Goal: Find specific page/section: Find specific page/section

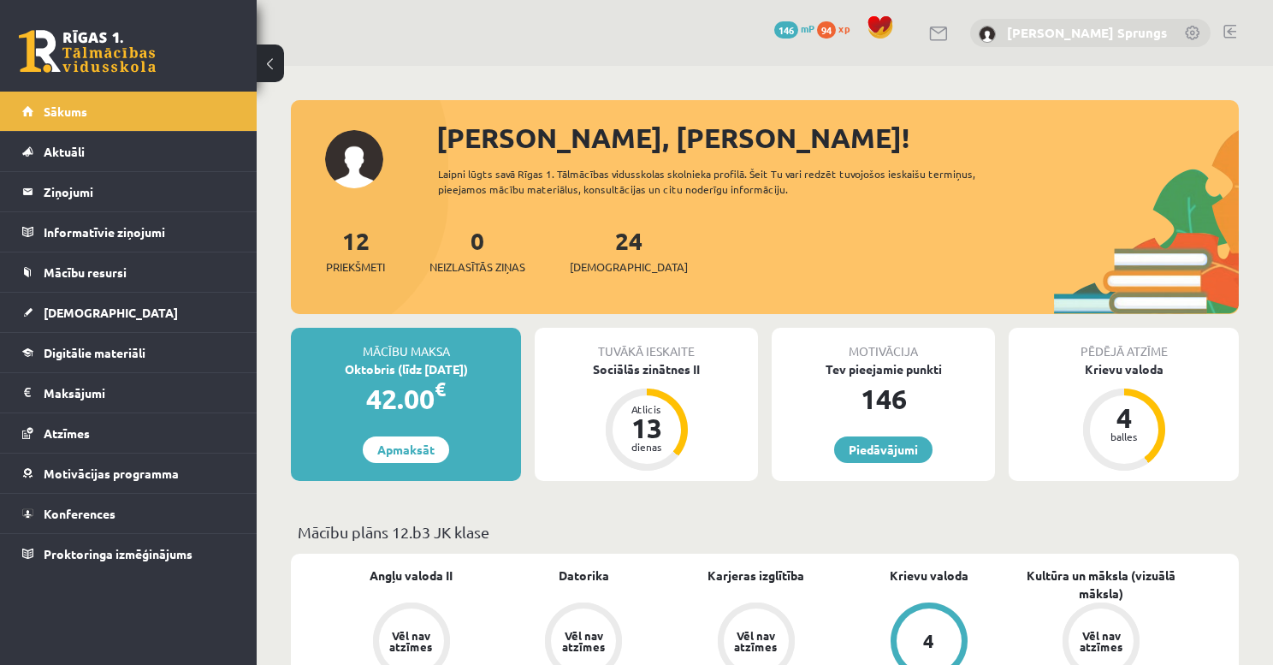
click at [1143, 31] on link "[PERSON_NAME] Sprungs" at bounding box center [1087, 32] width 160 height 17
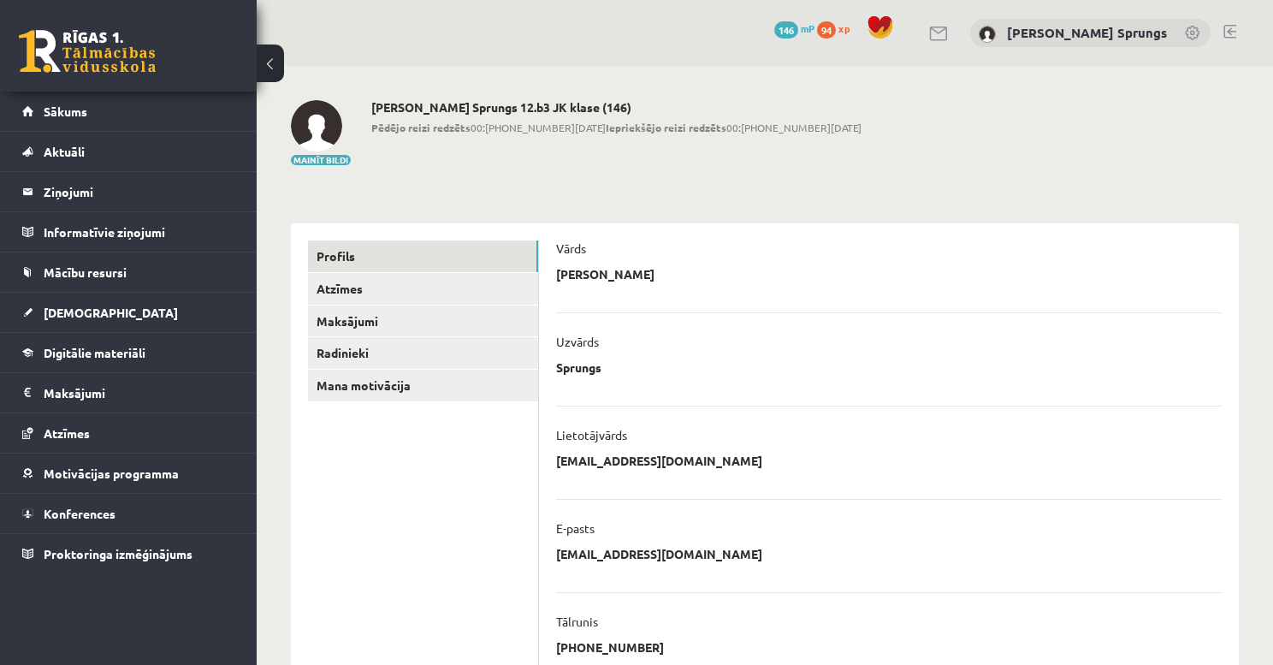
click at [1182, 36] on div "[PERSON_NAME] Sprungs" at bounding box center [1090, 33] width 240 height 29
click at [1201, 31] on div "[PERSON_NAME] Sprungs" at bounding box center [1090, 33] width 240 height 29
click at [1189, 31] on link at bounding box center [1193, 34] width 17 height 17
click at [1223, 31] on link at bounding box center [1229, 32] width 13 height 14
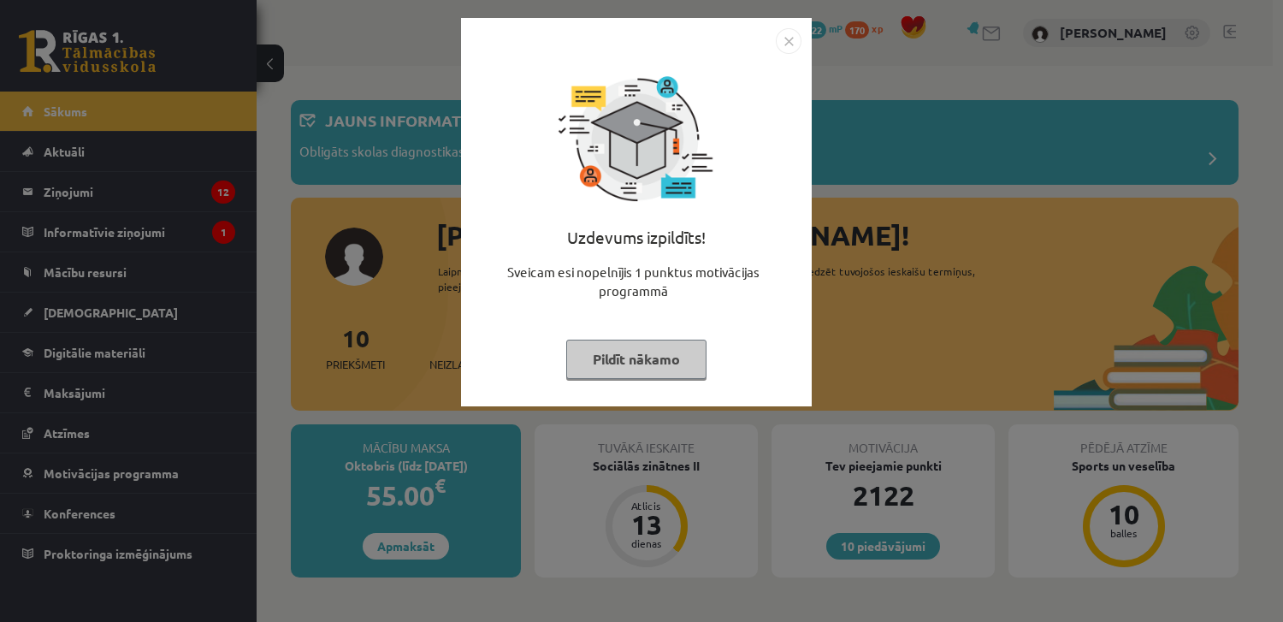
click at [785, 34] on img "Close" at bounding box center [789, 41] width 26 height 26
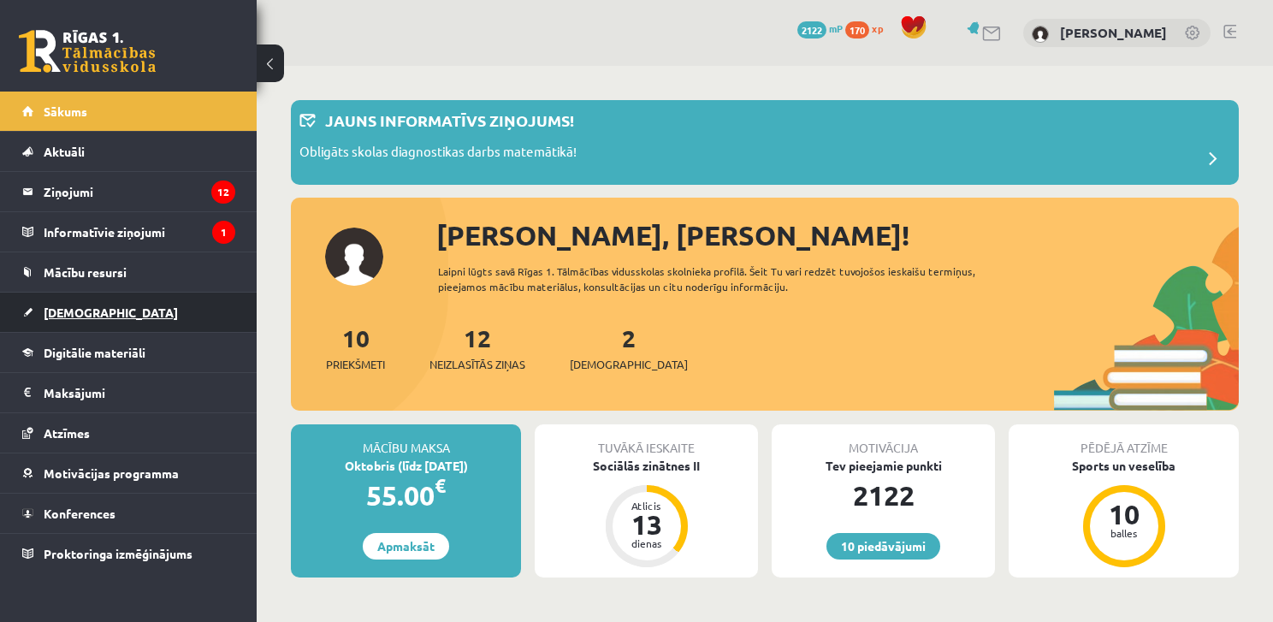
click at [109, 315] on link "[DEMOGRAPHIC_DATA]" at bounding box center [128, 312] width 213 height 39
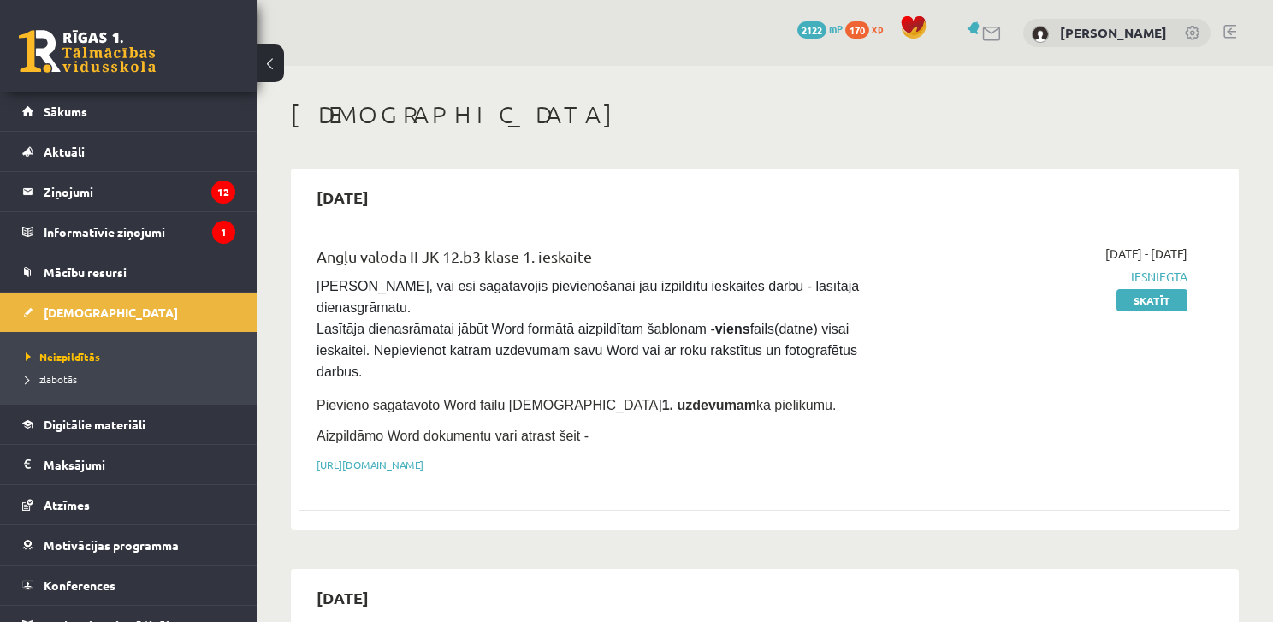
click at [56, 393] on ul "Neizpildītās [GEOGRAPHIC_DATA]" at bounding box center [128, 368] width 257 height 72
click at [55, 383] on link "Izlabotās" at bounding box center [133, 378] width 214 height 15
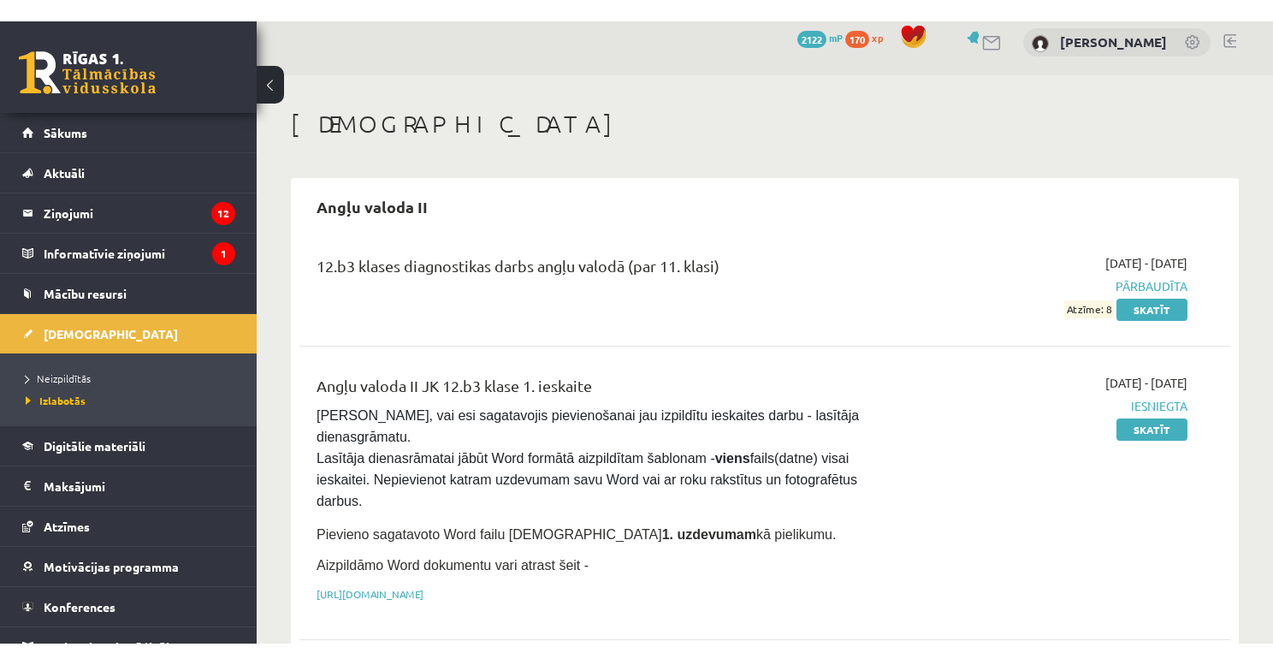
scroll to position [342, 0]
